Goal: Transaction & Acquisition: Subscribe to service/newsletter

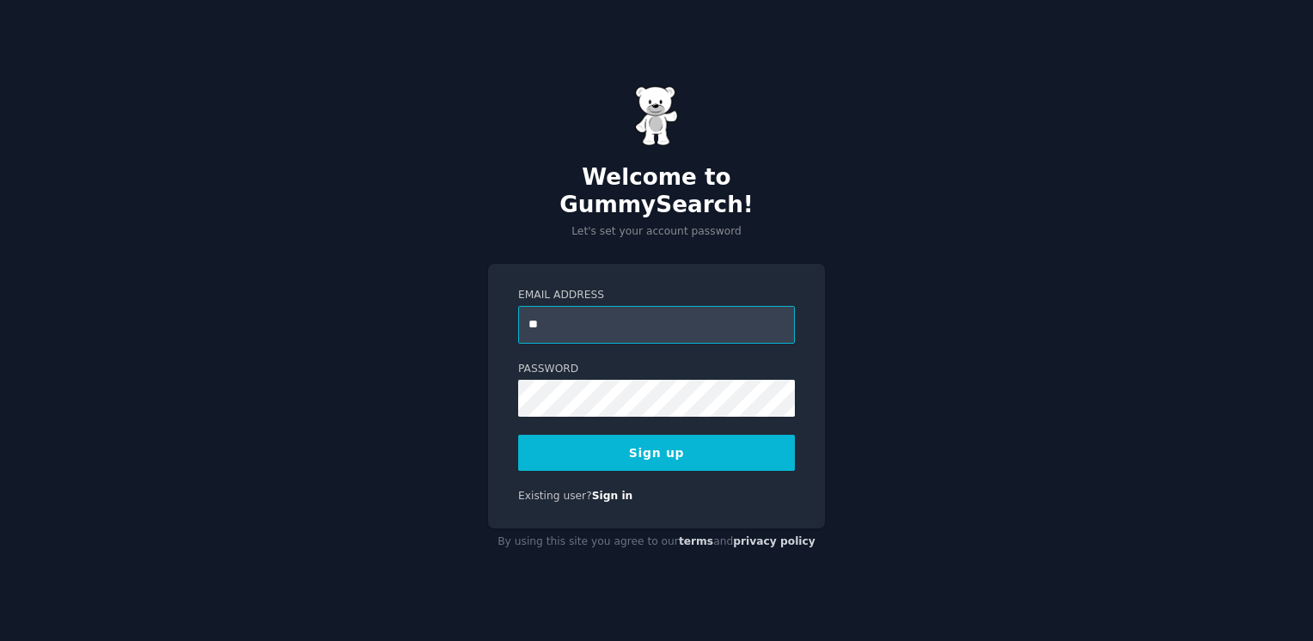
type input "**********"
click at [636, 440] on button "Sign up" at bounding box center [656, 453] width 277 height 36
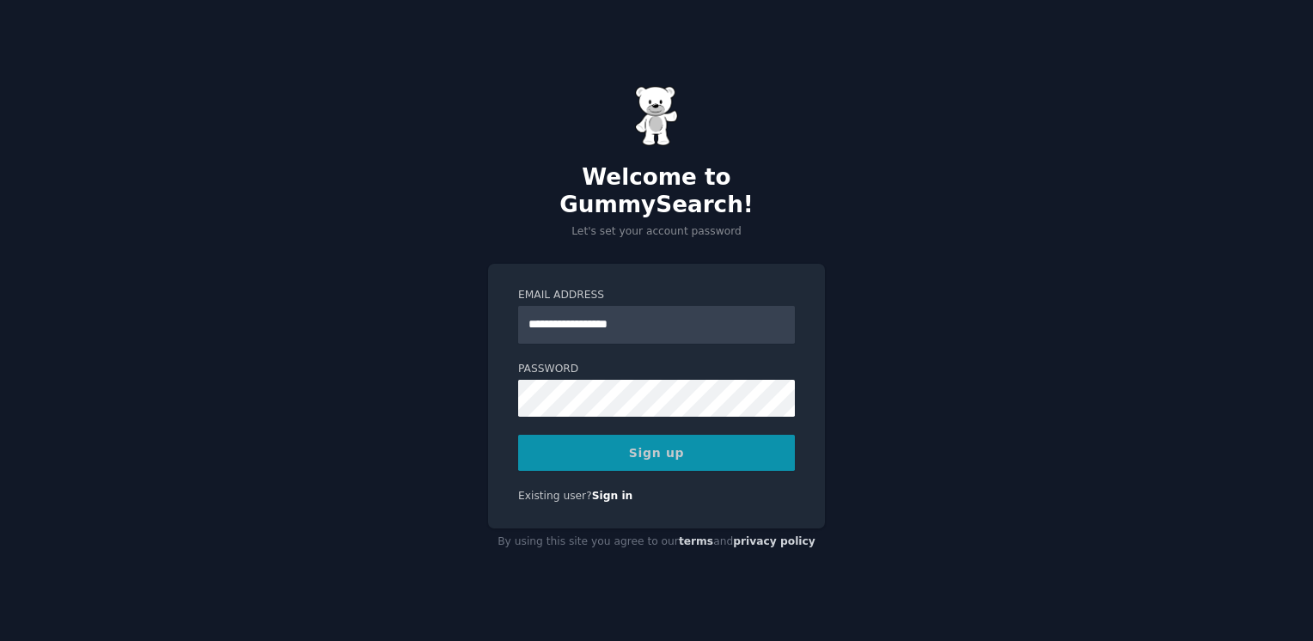
click at [683, 444] on div "Sign up" at bounding box center [656, 453] width 277 height 36
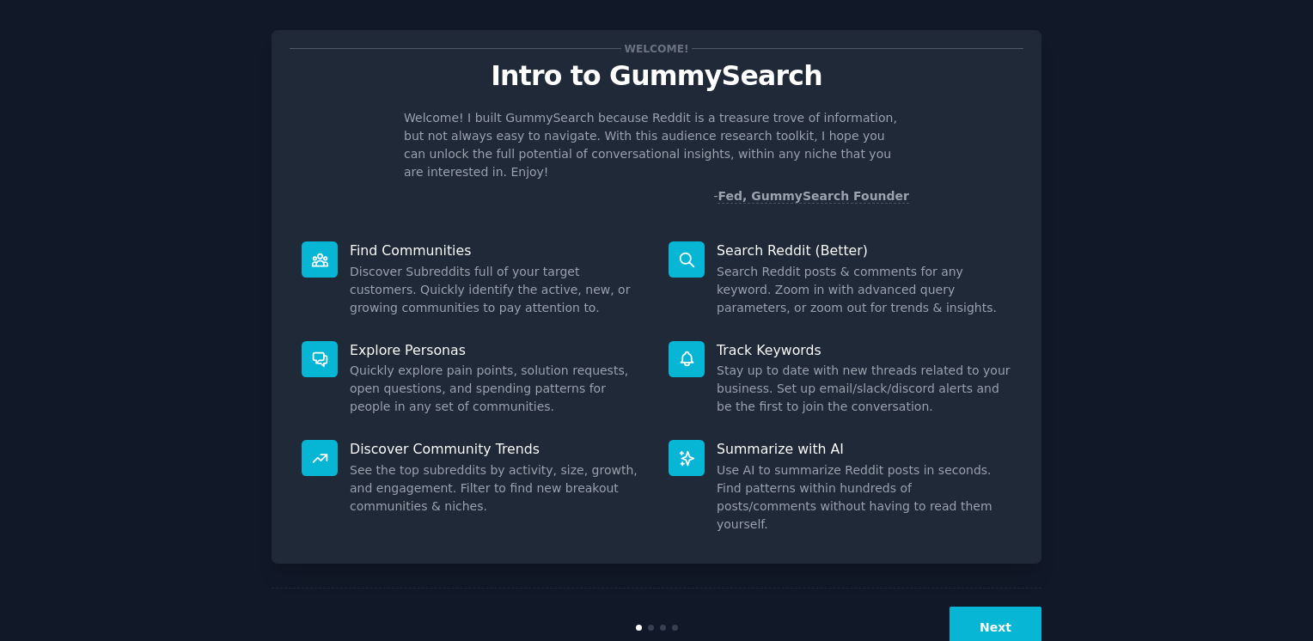
scroll to position [31, 0]
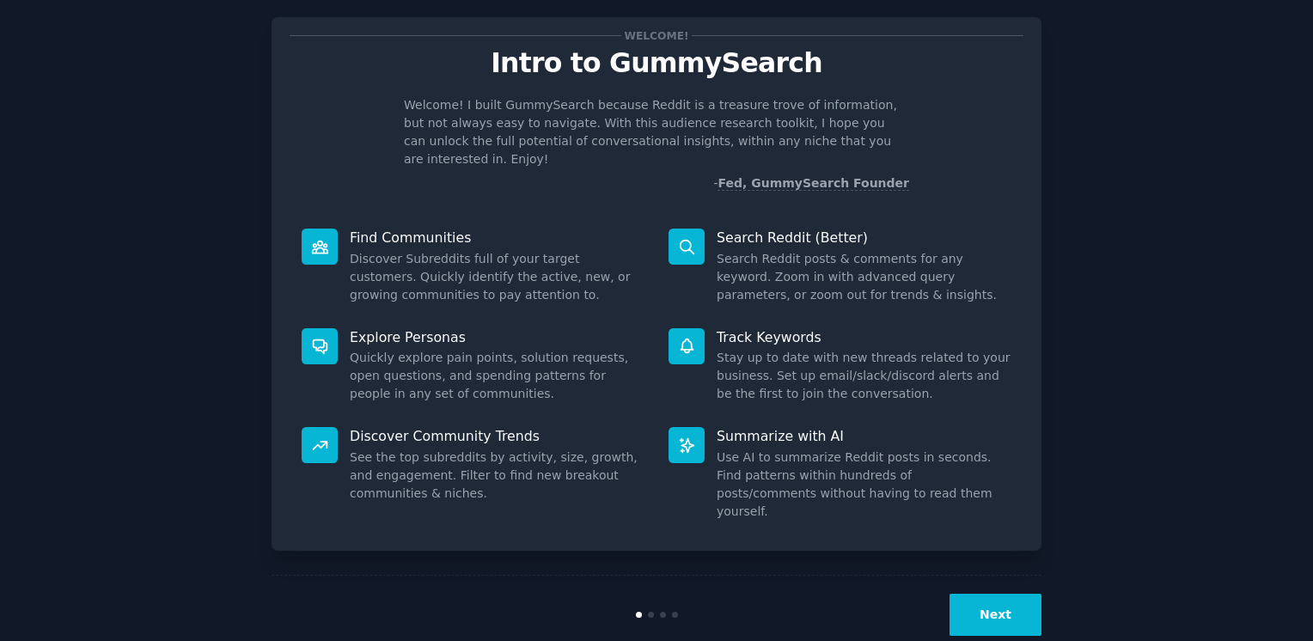
click at [981, 594] on button "Next" at bounding box center [995, 615] width 92 height 42
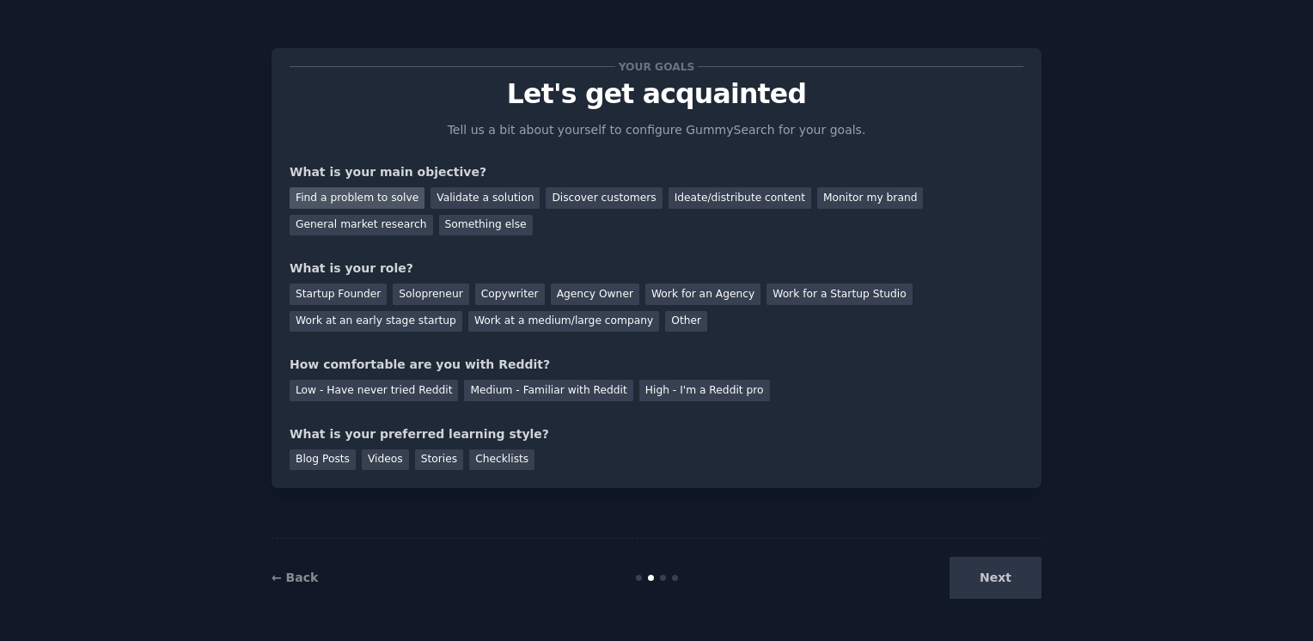
click at [338, 194] on div "Find a problem to solve" at bounding box center [356, 197] width 135 height 21
click at [433, 215] on div "General market research" at bounding box center [360, 225] width 143 height 21
click at [668, 203] on div "Ideate/distribute content" at bounding box center [739, 197] width 143 height 21
click at [357, 195] on div "Find a problem to solve" at bounding box center [356, 197] width 135 height 21
click at [665, 326] on div "Other" at bounding box center [686, 321] width 42 height 21
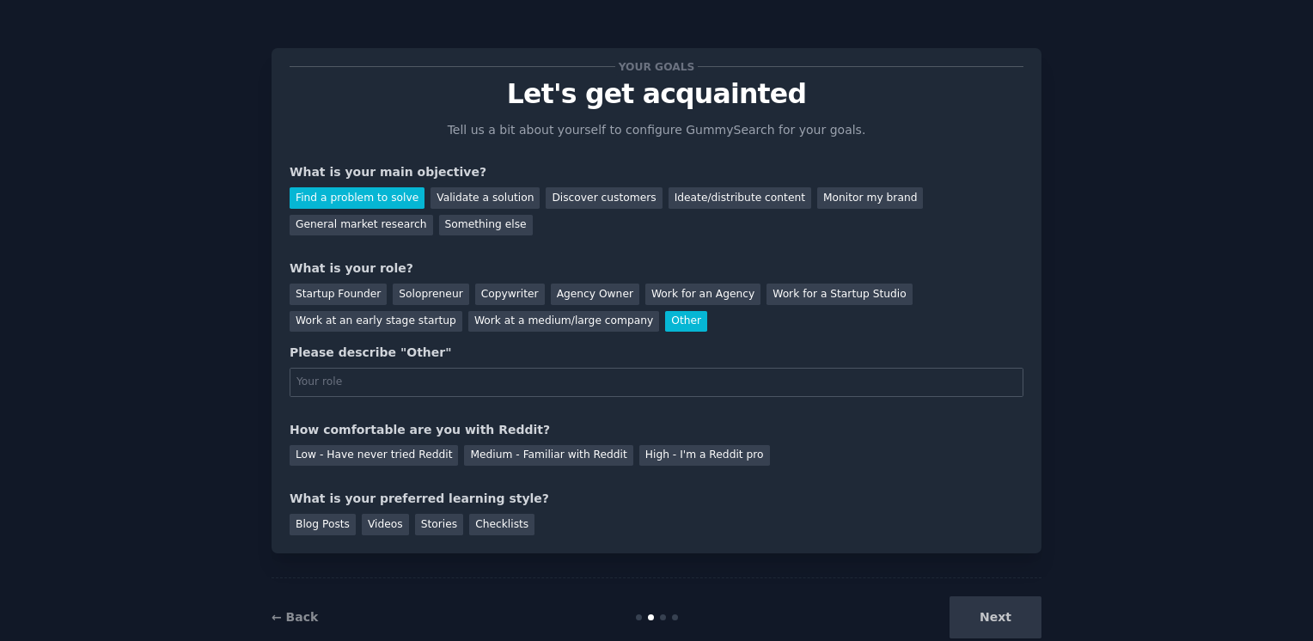
click at [665, 326] on div "Other" at bounding box center [686, 321] width 42 height 21
click at [355, 297] on div "Startup Founder" at bounding box center [337, 293] width 97 height 21
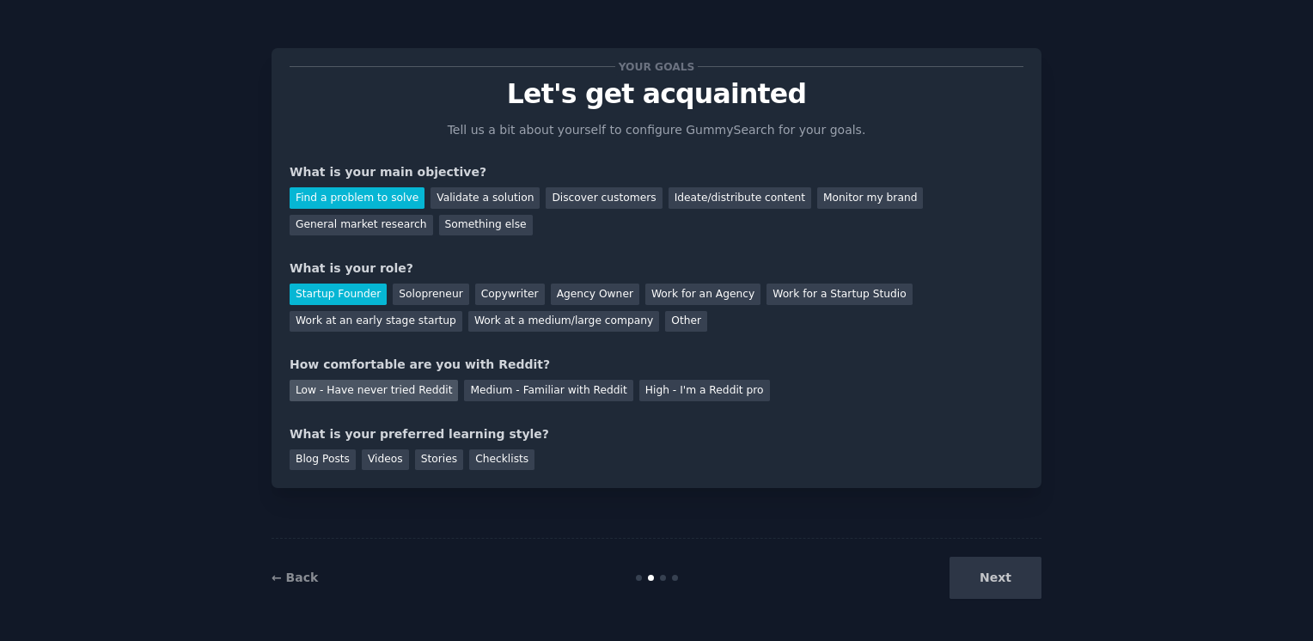
click at [365, 394] on div "Low - Have never tried Reddit" at bounding box center [373, 390] width 168 height 21
click at [320, 458] on div "Blog Posts" at bounding box center [322, 459] width 66 height 21
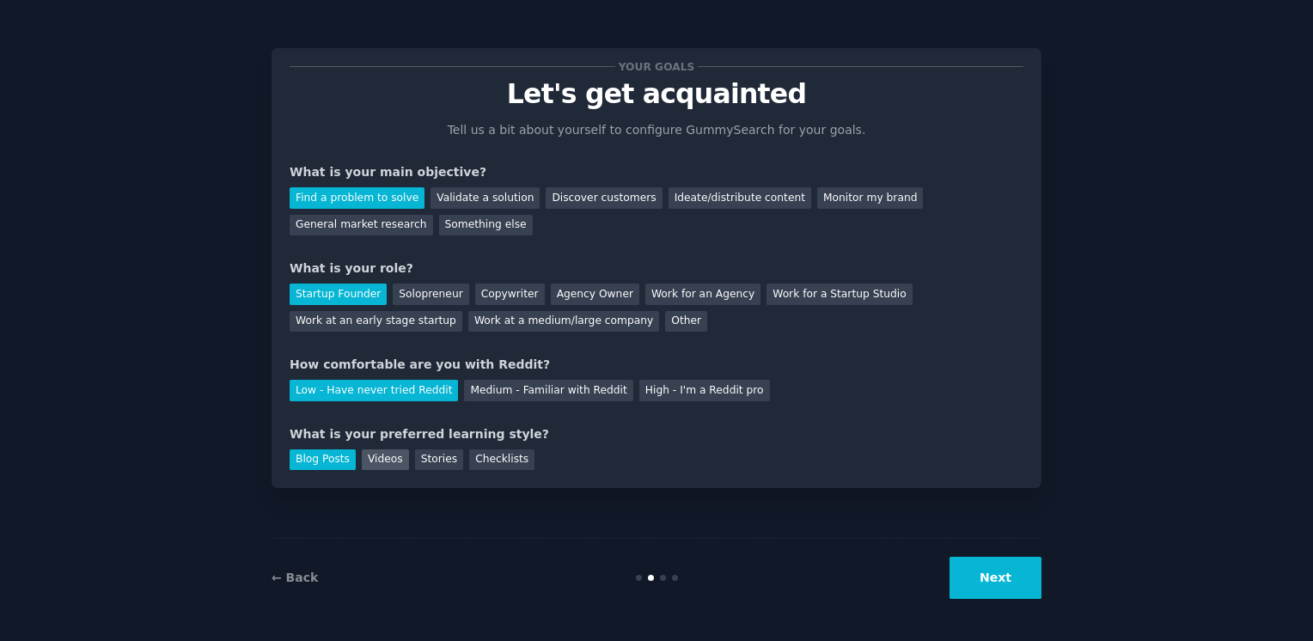
click at [379, 458] on div "Videos" at bounding box center [385, 459] width 47 height 21
click at [312, 452] on div "Blog Posts" at bounding box center [322, 459] width 66 height 21
click at [1001, 570] on button "Next" at bounding box center [995, 578] width 92 height 42
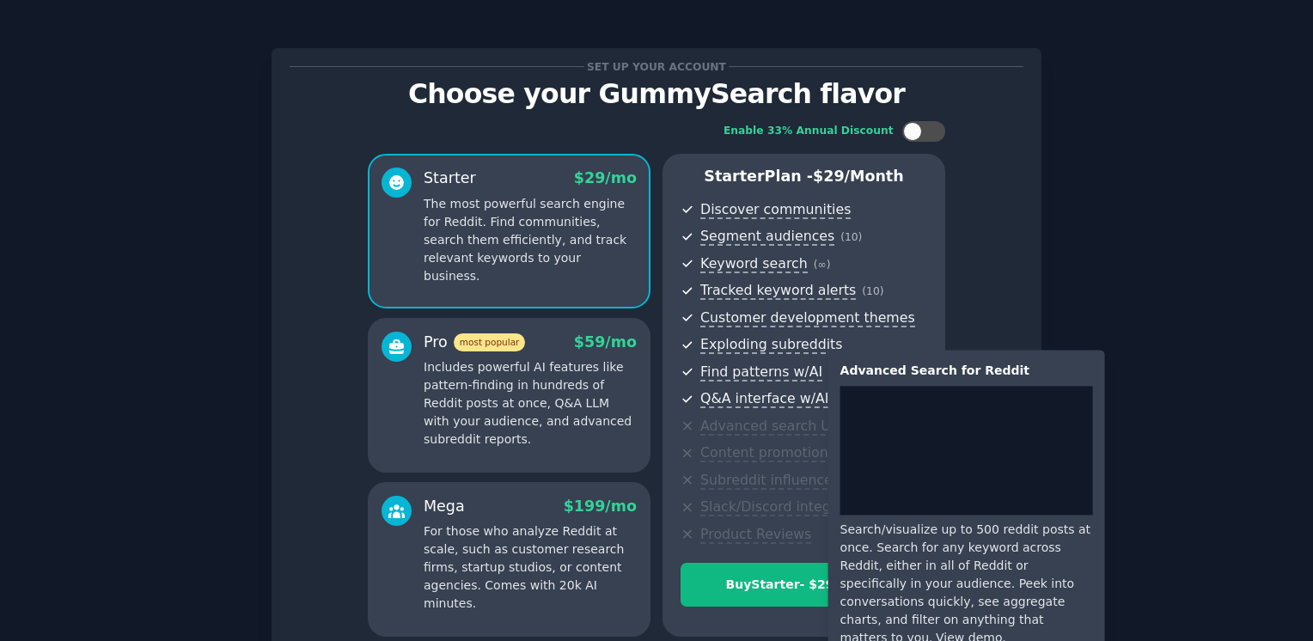
scroll to position [158, 0]
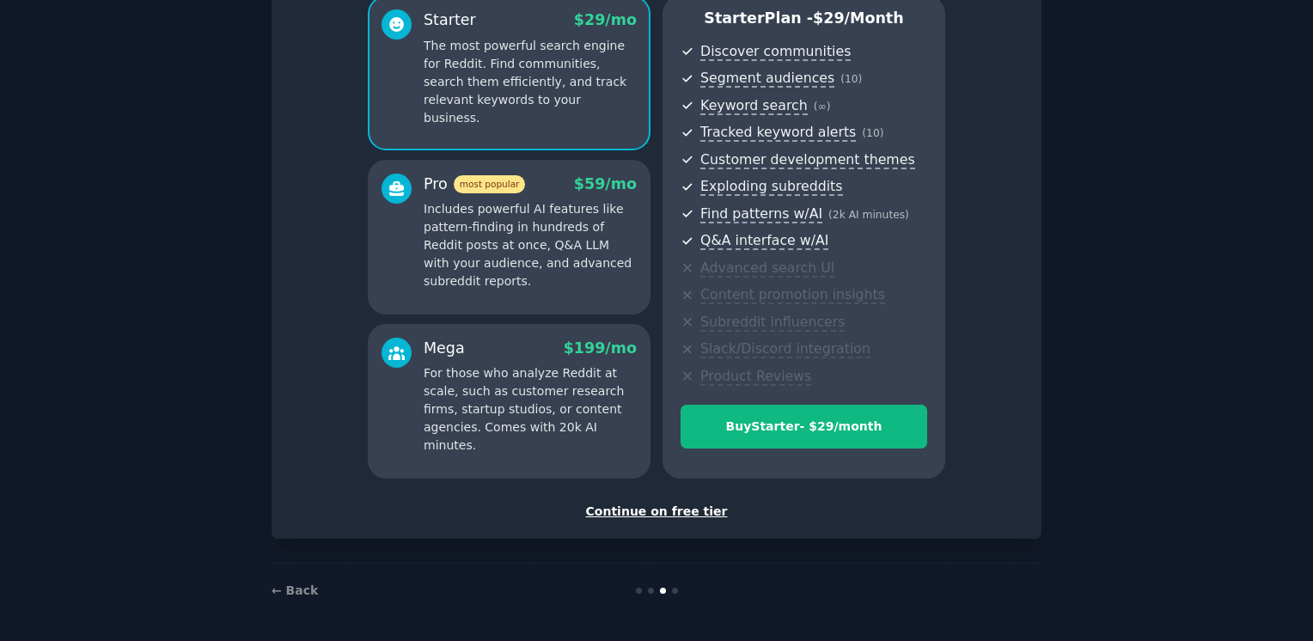
click at [640, 509] on div "Continue on free tier" at bounding box center [656, 511] width 734 height 18
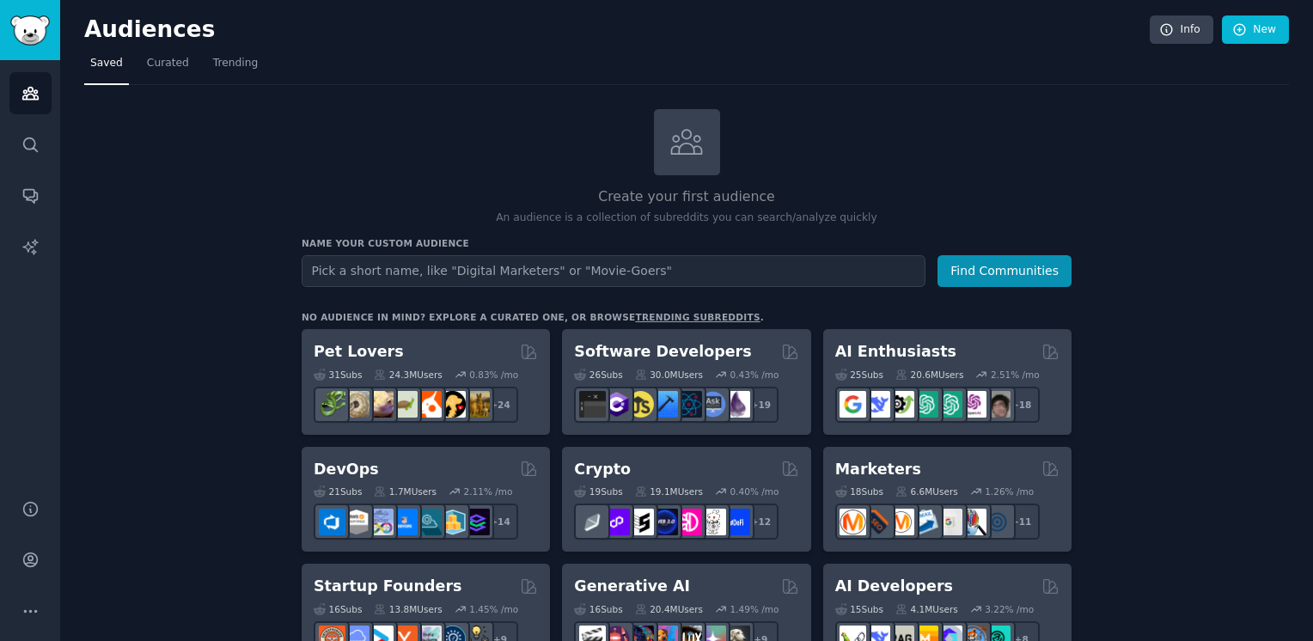
click at [711, 270] on input "text" at bounding box center [613, 271] width 624 height 32
type input "Fashion"
click at [993, 266] on button "Find Communities" at bounding box center [1004, 271] width 134 height 32
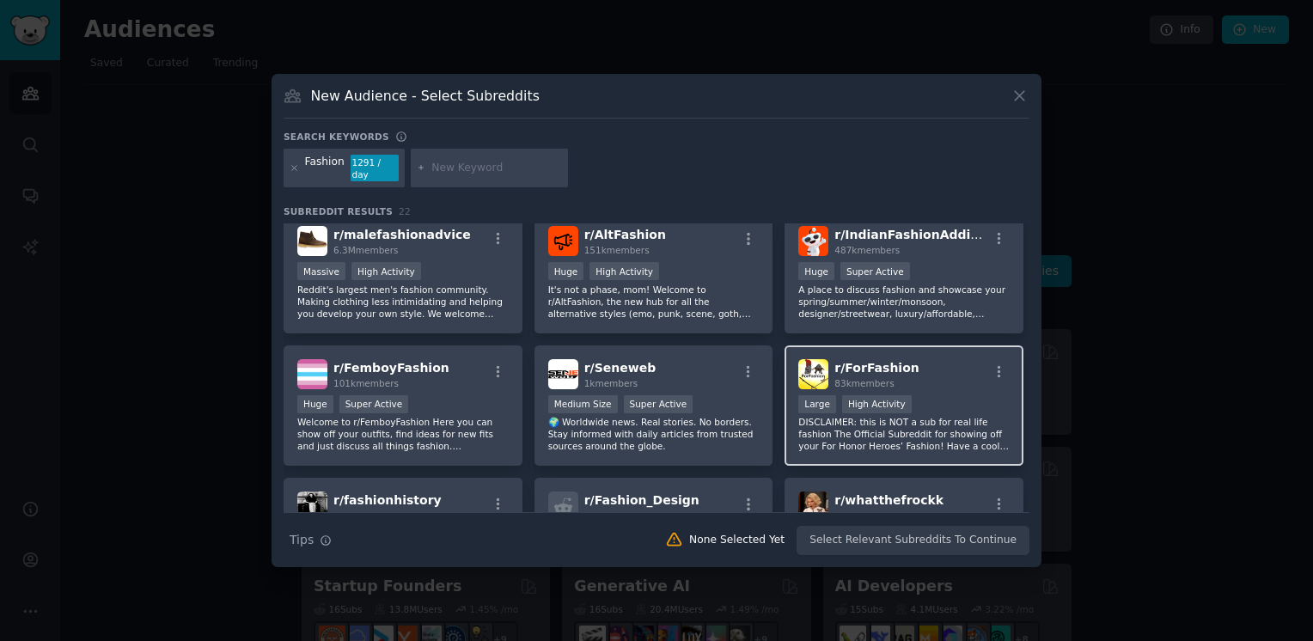
scroll to position [276, 0]
